Goal: Check status: Check status

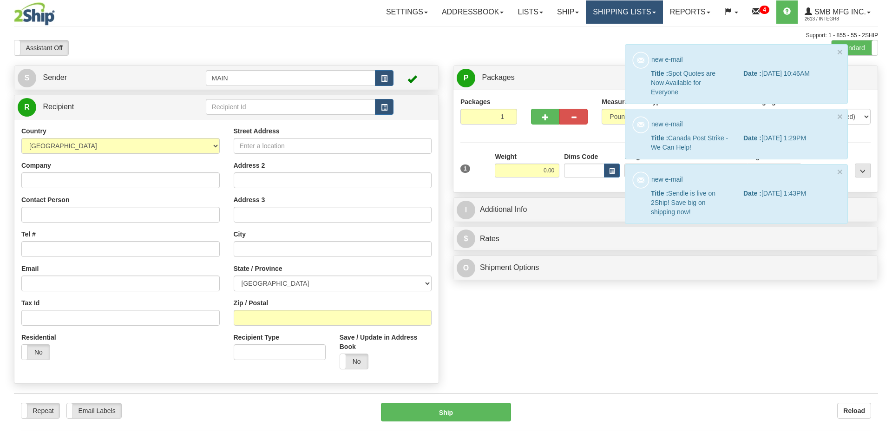
click at [612, 10] on link "Shipping lists" at bounding box center [624, 11] width 77 height 23
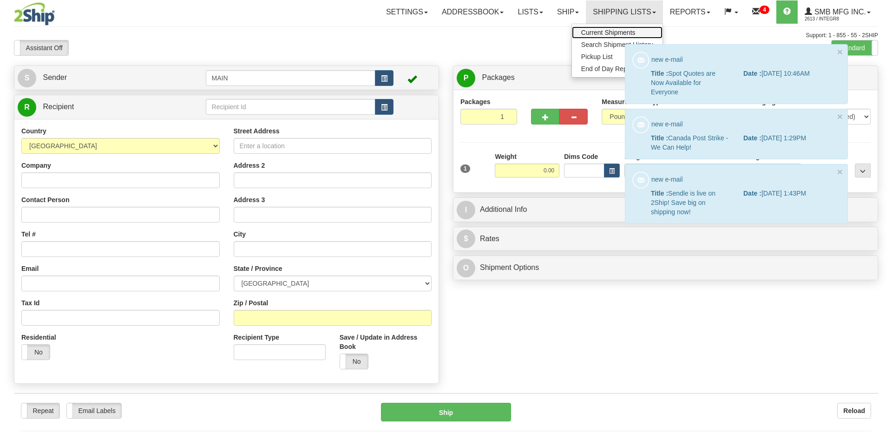
click at [614, 32] on span "Current Shipments" at bounding box center [608, 32] width 54 height 7
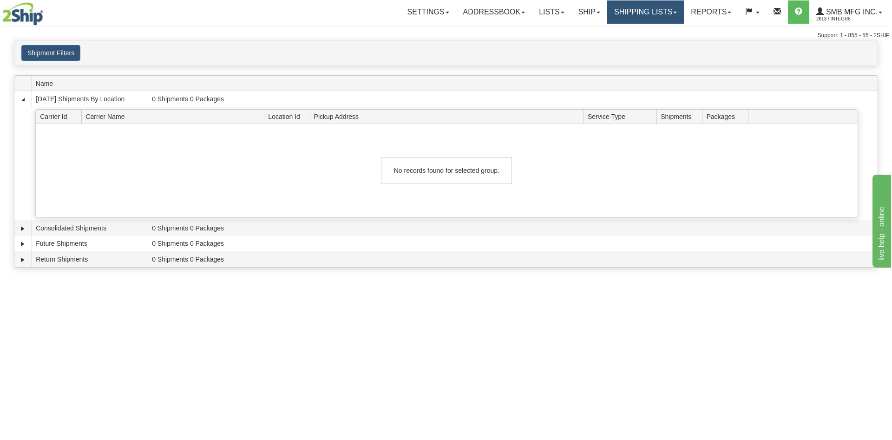
click at [627, 10] on link "Shipping lists" at bounding box center [645, 11] width 77 height 23
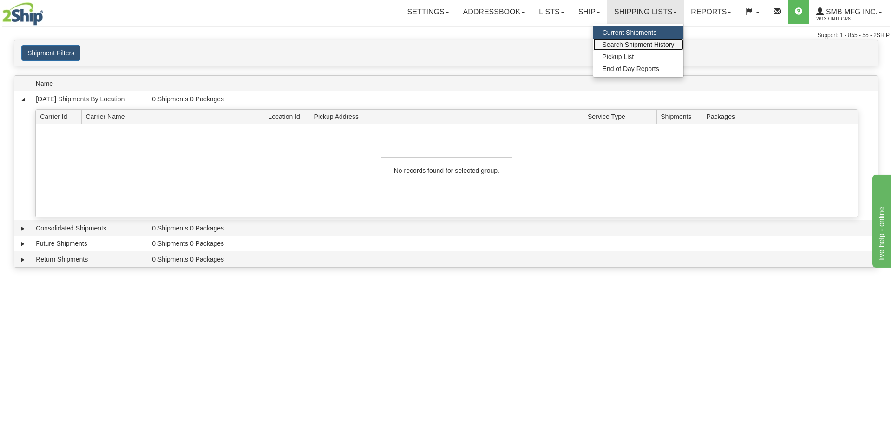
click at [619, 44] on span "Search Shipment History" at bounding box center [639, 44] width 72 height 7
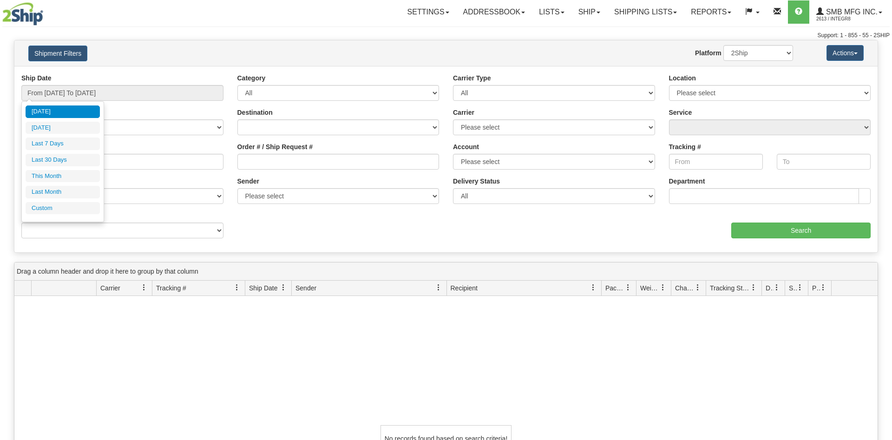
click at [93, 93] on input "From [DATE] To [DATE]" at bounding box center [122, 93] width 202 height 16
